Goal: Task Accomplishment & Management: Complete application form

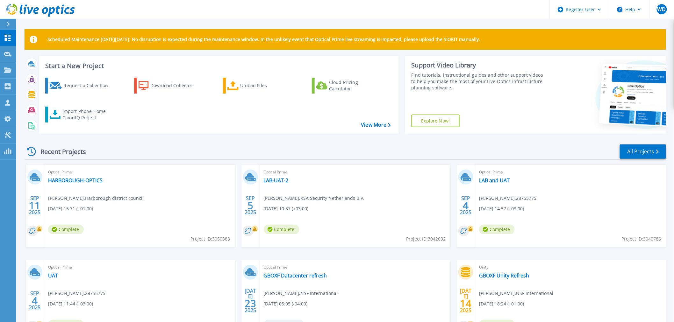
click at [264, 7] on header "Register User Help WD Dell User [PERSON_NAME] [EMAIL_ADDRESS][PERSON_NAME][DOMA…" at bounding box center [337, 9] width 674 height 19
click at [556, 149] on link "All Projects" at bounding box center [643, 152] width 46 height 14
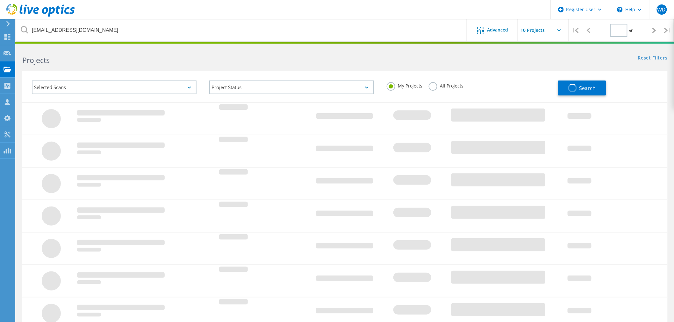
type input "1"
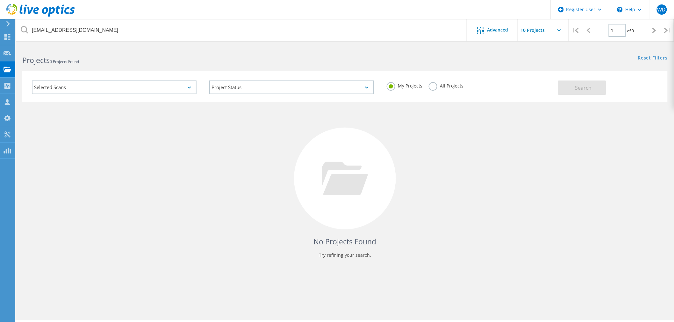
click at [437, 85] on label "All Projects" at bounding box center [446, 85] width 35 height 6
click at [0, 0] on input "All Projects" at bounding box center [0, 0] width 0 height 0
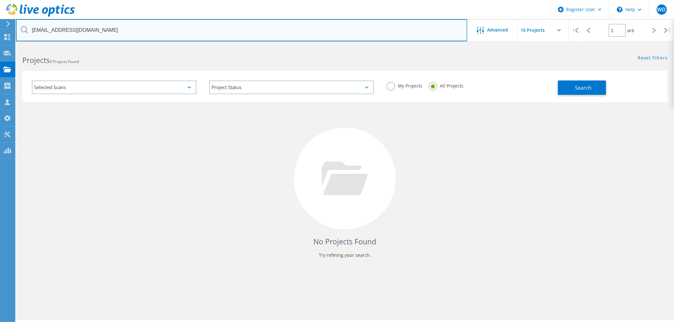
drag, startPoint x: 107, startPoint y: 33, endPoint x: 0, endPoint y: 28, distance: 107.5
click at [0, 46] on div "Register User \n Help Explore Helpful Articles Contact Support WD Dell User [PE…" at bounding box center [337, 193] width 674 height 294
type input "a"
paste input "[PERSON_NAME][EMAIL_ADDRESS][PERSON_NAME][DOMAIN_NAME]"
type input "[PERSON_NAME][EMAIL_ADDRESS][PERSON_NAME][DOMAIN_NAME]"
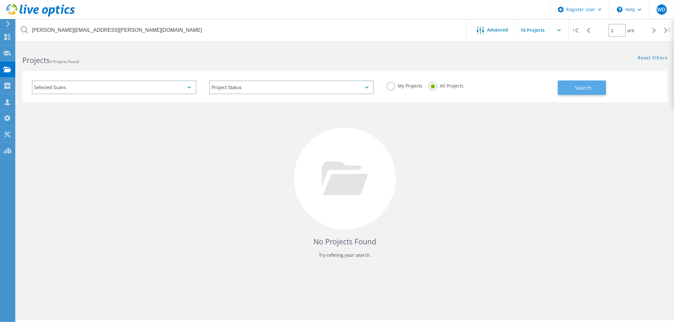
click at [588, 87] on span "Search" at bounding box center [583, 87] width 17 height 7
drag, startPoint x: 52, startPoint y: 7, endPoint x: 307, endPoint y: 37, distance: 256.3
click at [52, 7] on icon at bounding box center [40, 10] width 69 height 13
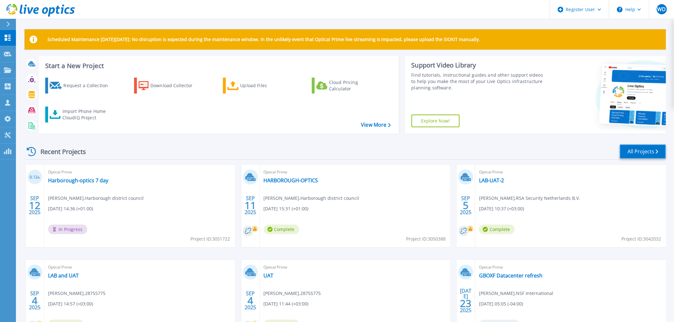
click at [648, 149] on link "All Projects" at bounding box center [643, 152] width 46 height 14
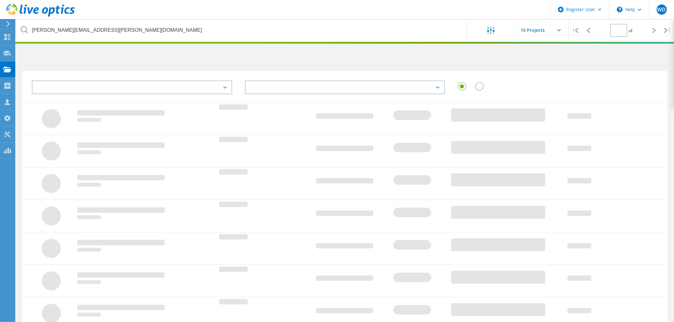
type input "1"
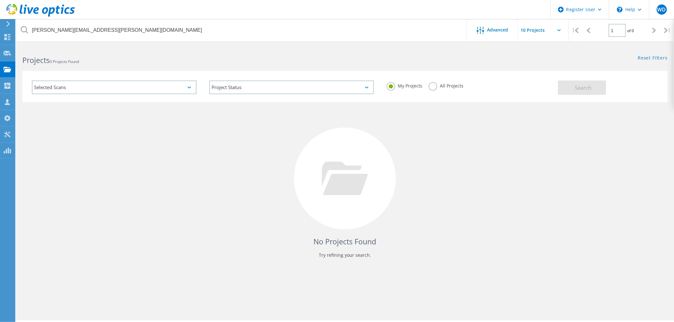
click at [66, 9] on use at bounding box center [40, 10] width 69 height 13
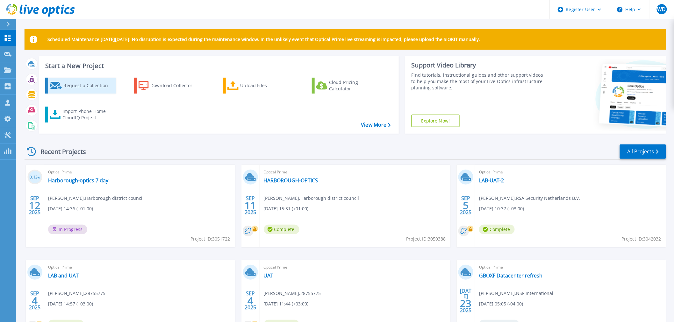
click at [88, 87] on div "Request a Collection" at bounding box center [88, 85] width 51 height 13
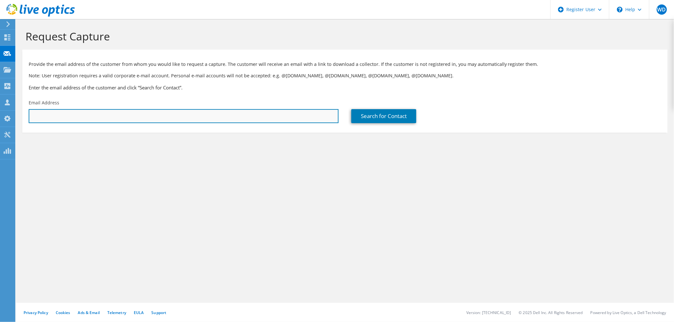
click at [221, 118] on input "text" at bounding box center [184, 116] width 310 height 14
paste input "melanie.macwan@caledonia.com"
type input "melanie.macwan@caledonia.com"
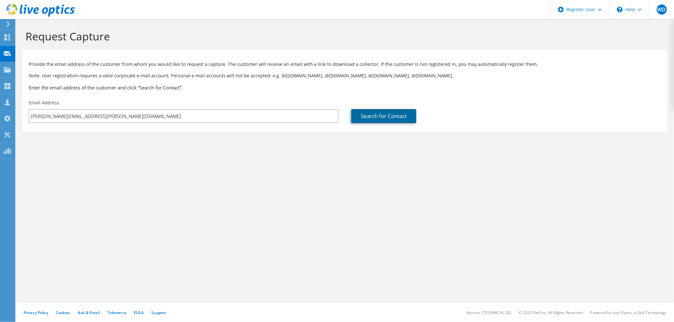
click at [400, 113] on link "Search for Contact" at bounding box center [383, 116] width 65 height 14
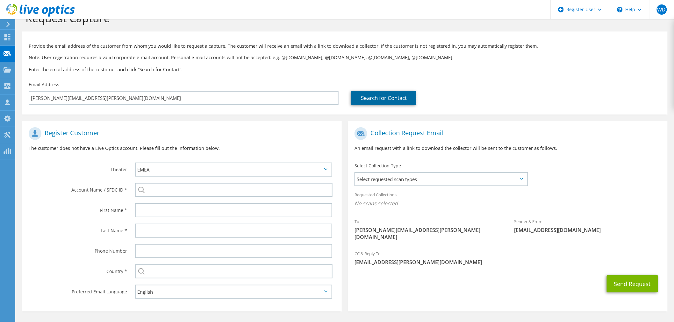
scroll to position [36, 0]
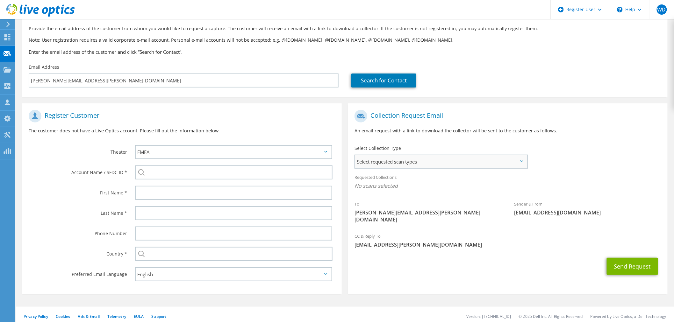
click at [435, 157] on span "Select requested scan types" at bounding box center [441, 161] width 172 height 13
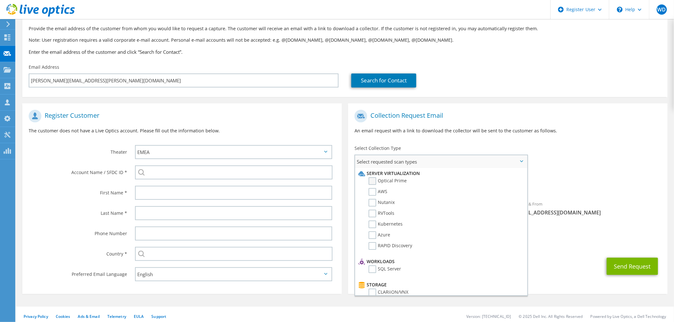
click at [398, 180] on label "Optical Prime" at bounding box center [388, 181] width 38 height 8
click at [0, 0] on input "Optical Prime" at bounding box center [0, 0] width 0 height 0
click at [587, 157] on div "To melanie.macwan@caledonia.com Sender & From liveoptics@liveoptics.com" at bounding box center [508, 169] width 320 height 125
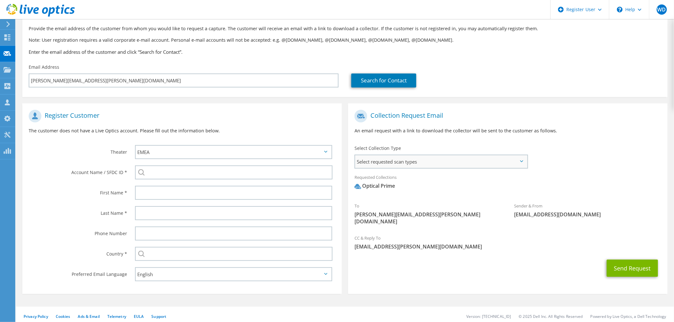
click at [463, 162] on span "Select requested scan types" at bounding box center [441, 161] width 172 height 13
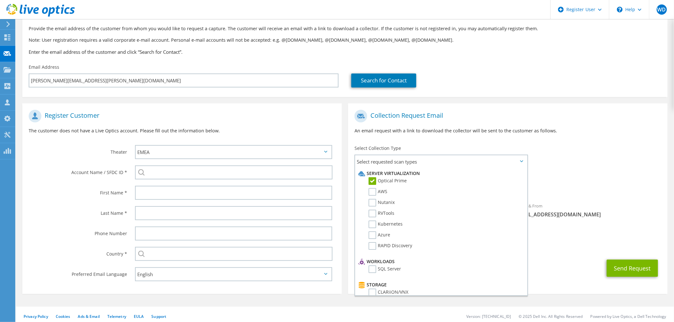
click at [600, 149] on div "To melanie.macwan@caledonia.com Sender & From liveoptics@liveoptics.com" at bounding box center [508, 169] width 320 height 125
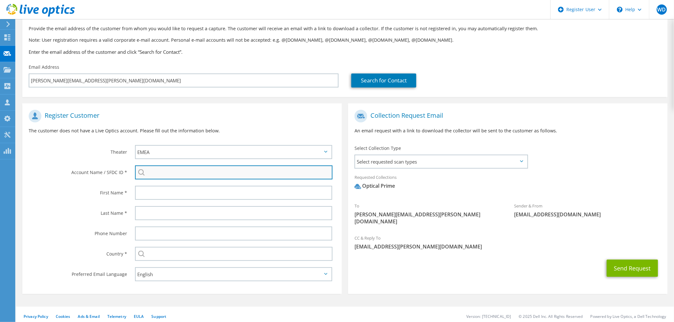
click at [184, 175] on input "search" at bounding box center [234, 173] width 198 height 14
paste input "27124832"
type input "27124832"
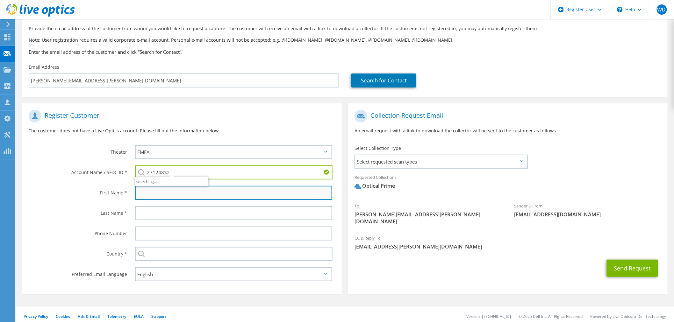
click at [173, 191] on input "text" at bounding box center [233, 193] width 197 height 14
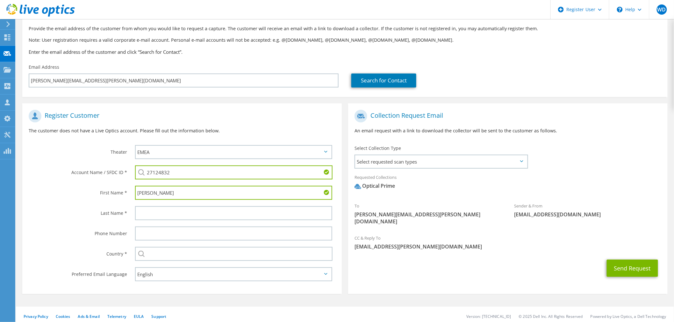
type input "Melanie"
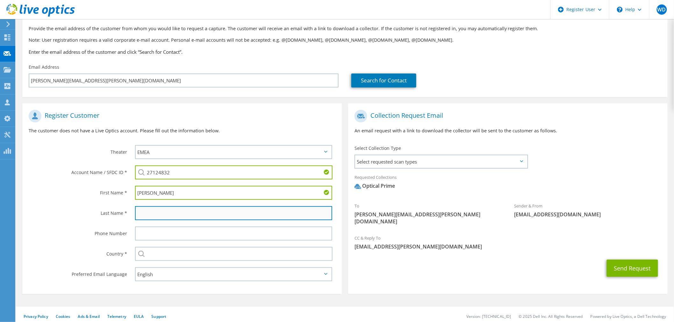
click at [191, 212] on input "text" at bounding box center [233, 213] width 197 height 14
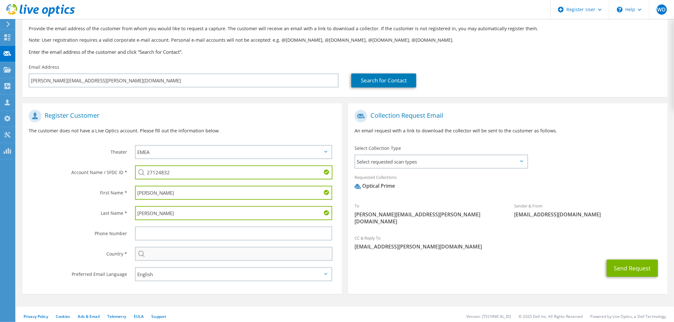
type input "Macwan"
click at [169, 252] on input "text" at bounding box center [234, 254] width 198 height 14
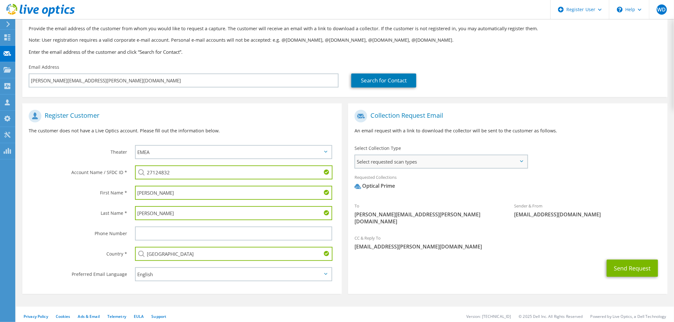
type input "United Kingdom"
click at [494, 158] on span "Select requested scan types" at bounding box center [441, 161] width 172 height 13
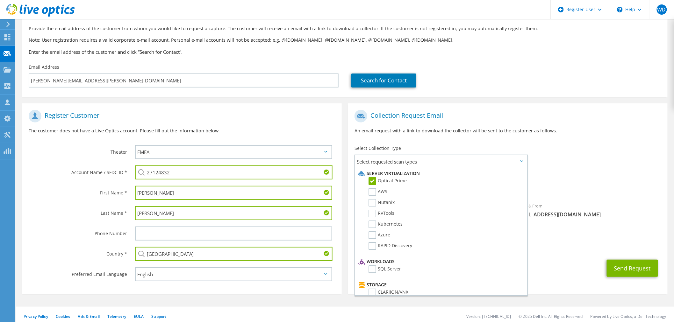
click at [630, 169] on div "To melanie.macwan@caledonia.com Sender & From liveoptics@liveoptics.com" at bounding box center [508, 169] width 320 height 125
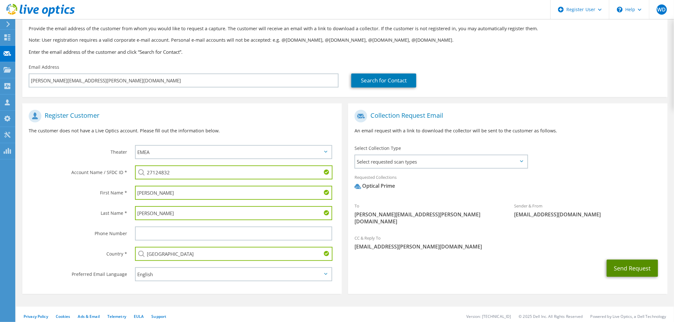
click at [644, 263] on button "Send Request" at bounding box center [632, 268] width 51 height 17
